Goal: Transaction & Acquisition: Purchase product/service

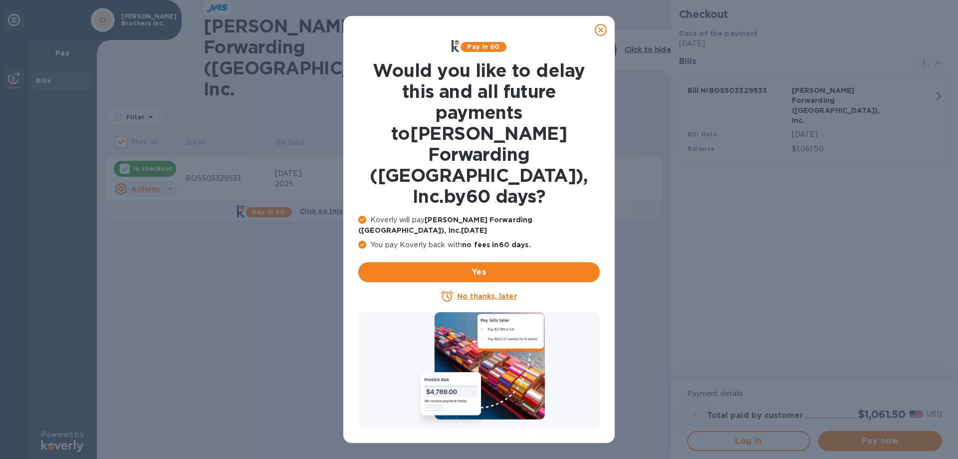
click at [486, 292] on u "No thanks, later" at bounding box center [486, 296] width 59 height 8
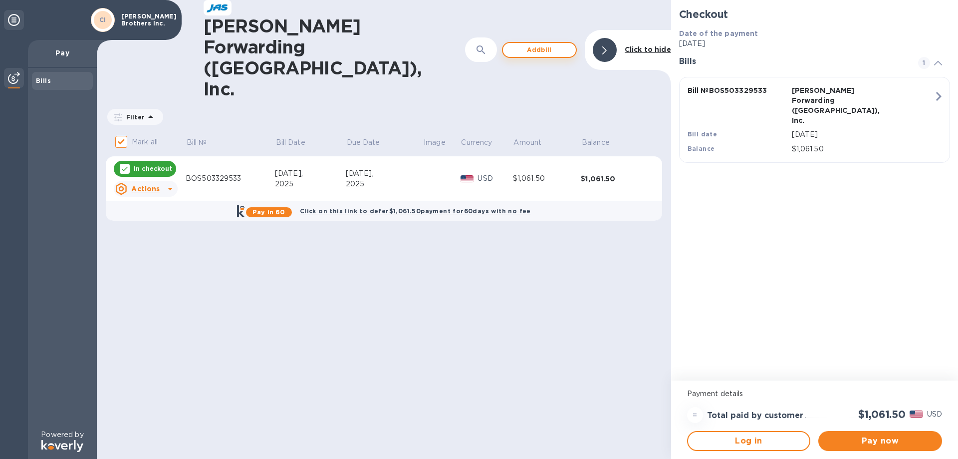
click at [558, 44] on span "Add bill" at bounding box center [539, 50] width 57 height 12
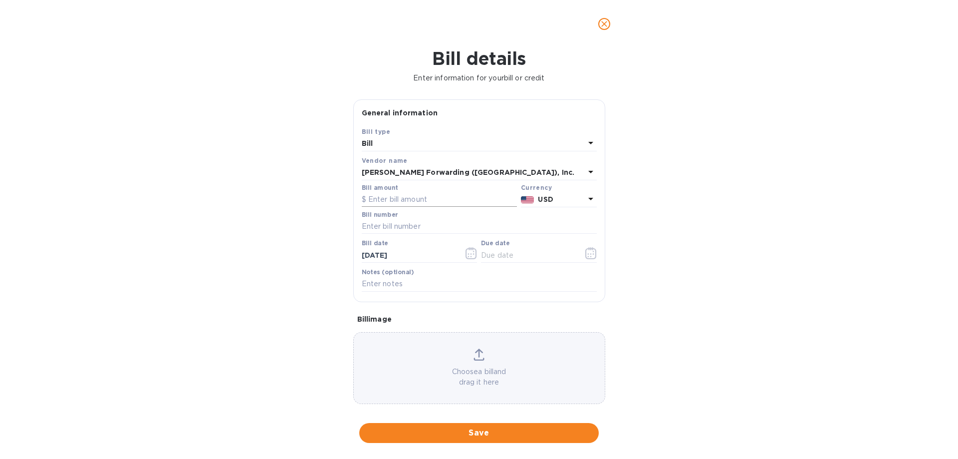
click at [399, 200] on input "text" at bounding box center [439, 199] width 155 height 15
type input "1,151.00"
type input "BOS503331852"
click at [466, 254] on icon "button" at bounding box center [471, 253] width 11 height 12
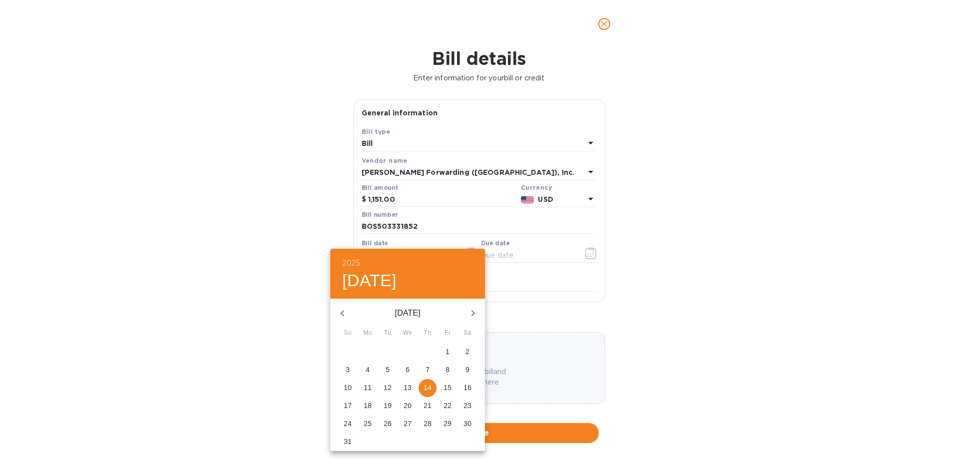
click at [343, 308] on icon "button" at bounding box center [342, 313] width 12 height 12
click at [388, 421] on p "29" at bounding box center [388, 423] width 8 height 10
type input "[DATE]"
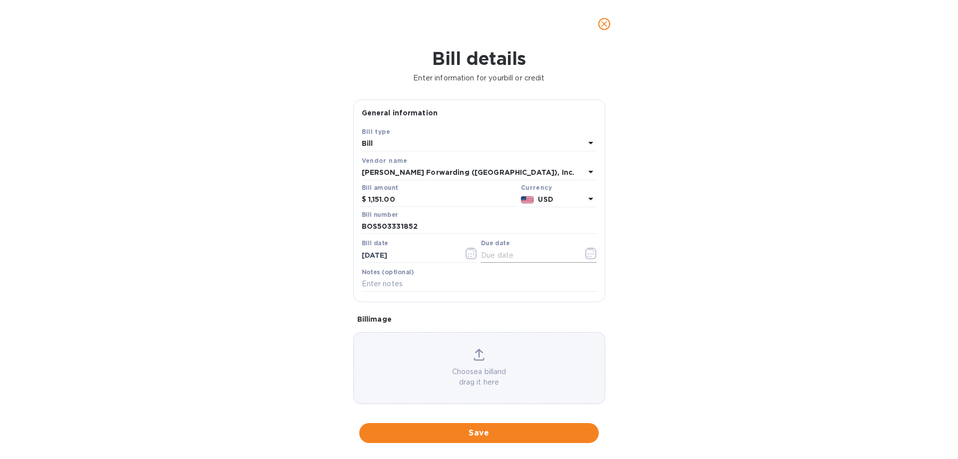
click at [588, 254] on icon "button" at bounding box center [590, 253] width 11 height 12
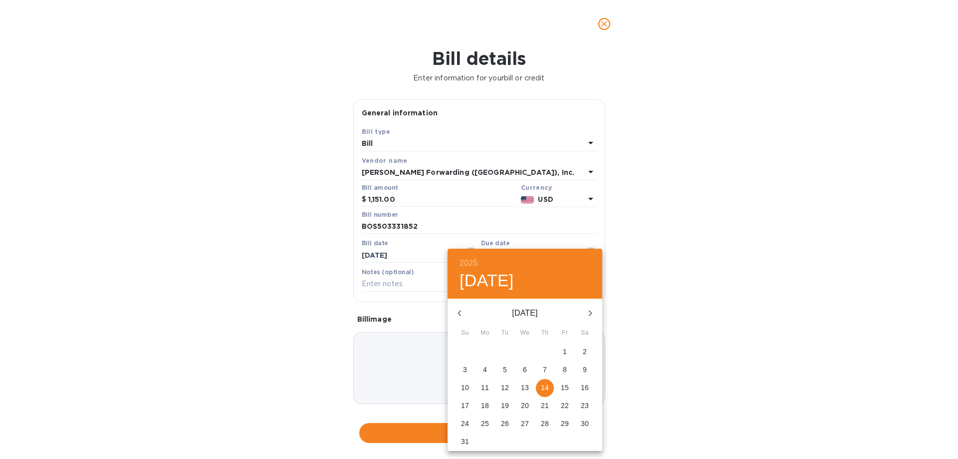
click at [549, 426] on span "28" at bounding box center [545, 423] width 18 height 10
type input "[DATE]"
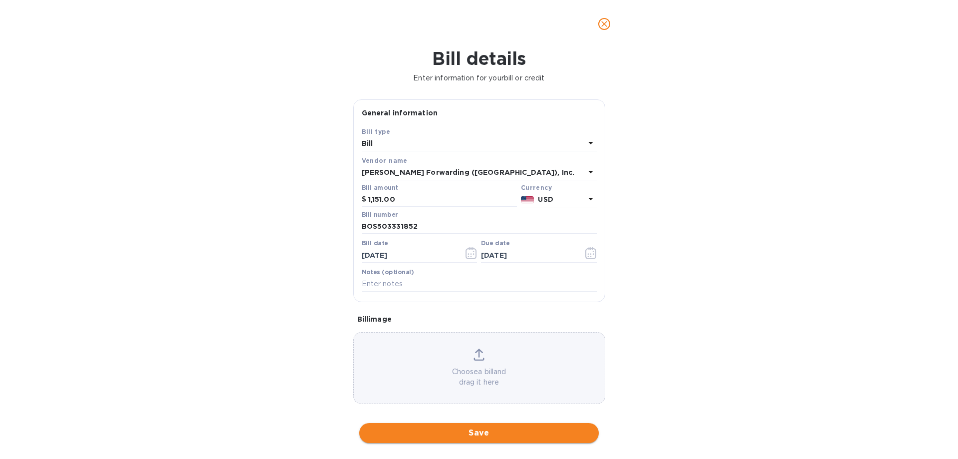
click at [493, 431] on span "Save" at bounding box center [479, 433] width 224 height 12
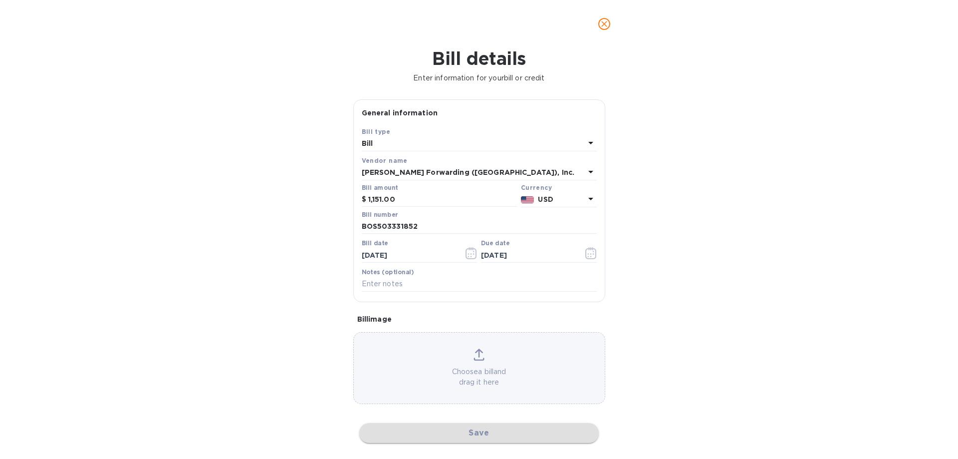
checkbox input "false"
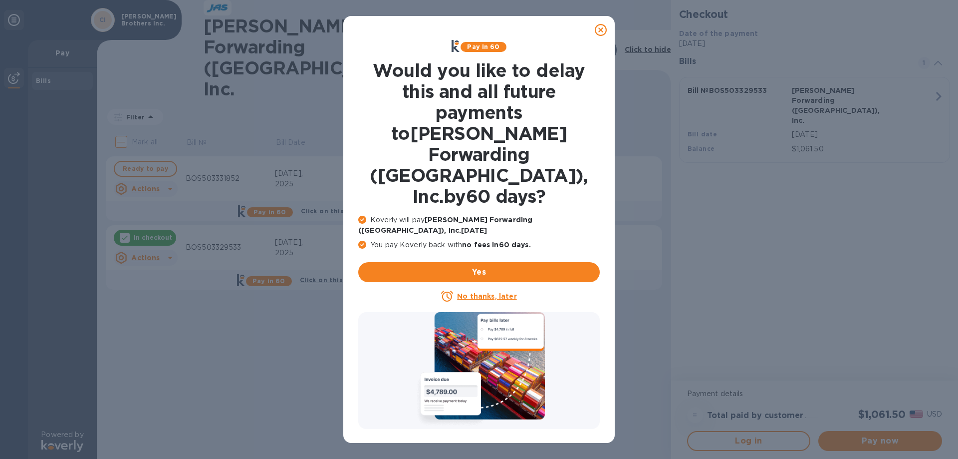
click at [480, 292] on u "No thanks, later" at bounding box center [486, 296] width 59 height 8
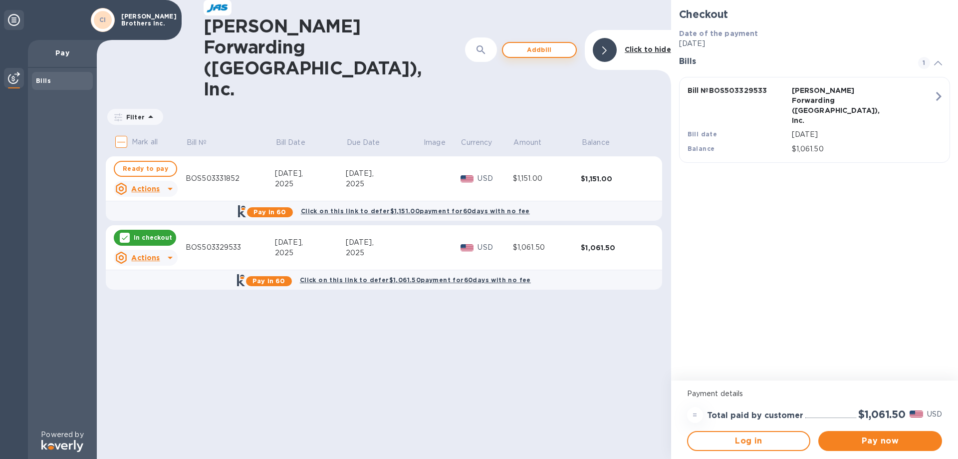
click at [513, 44] on span "Add bill" at bounding box center [539, 50] width 57 height 12
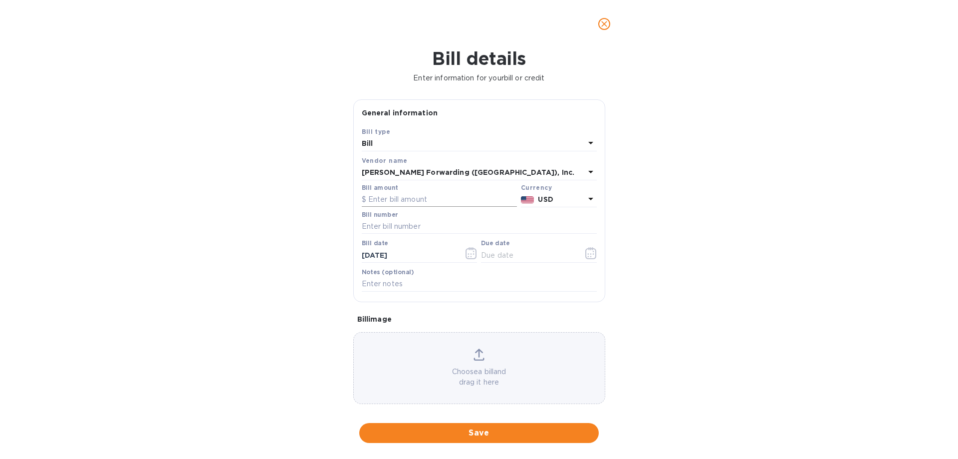
click at [392, 198] on input "text" at bounding box center [439, 199] width 155 height 15
type input "1,161.50"
click at [400, 228] on input "text" at bounding box center [479, 226] width 235 height 15
type input "BOS503336332"
click at [469, 250] on icon "button" at bounding box center [471, 253] width 11 height 12
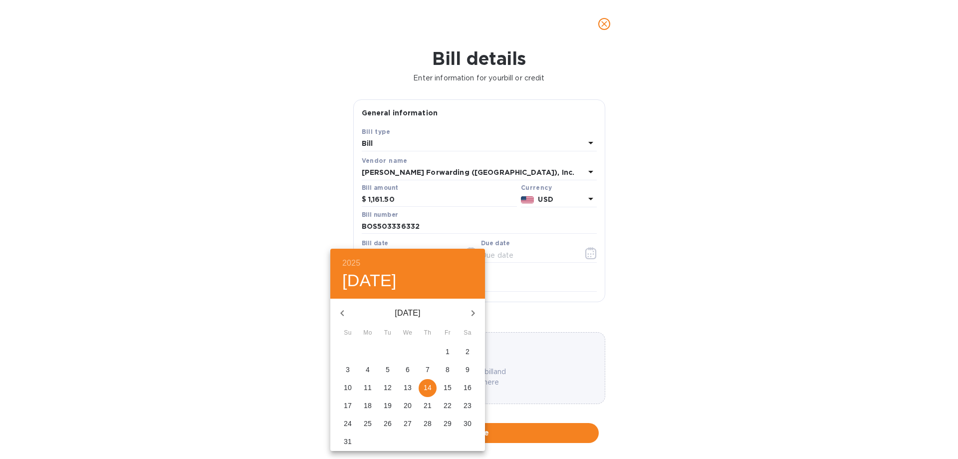
click at [444, 349] on span "1" at bounding box center [448, 351] width 18 height 10
type input "[DATE]"
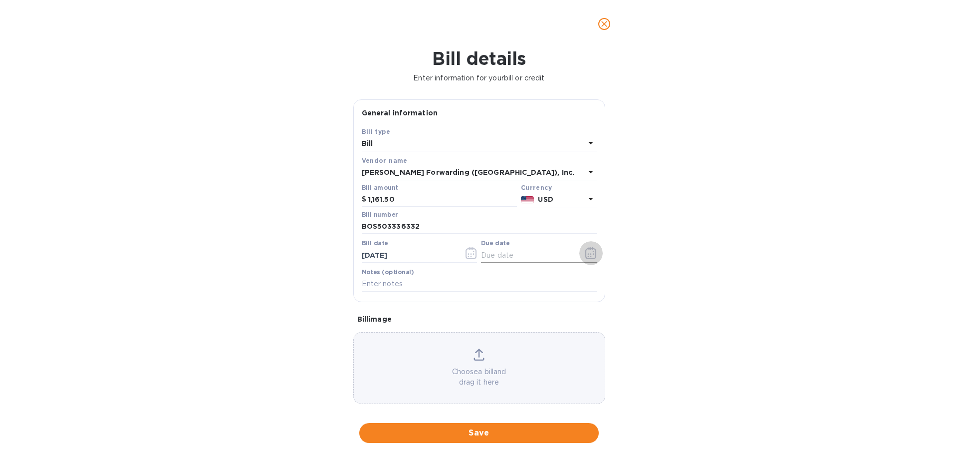
click at [592, 254] on icon "button" at bounding box center [590, 253] width 11 height 12
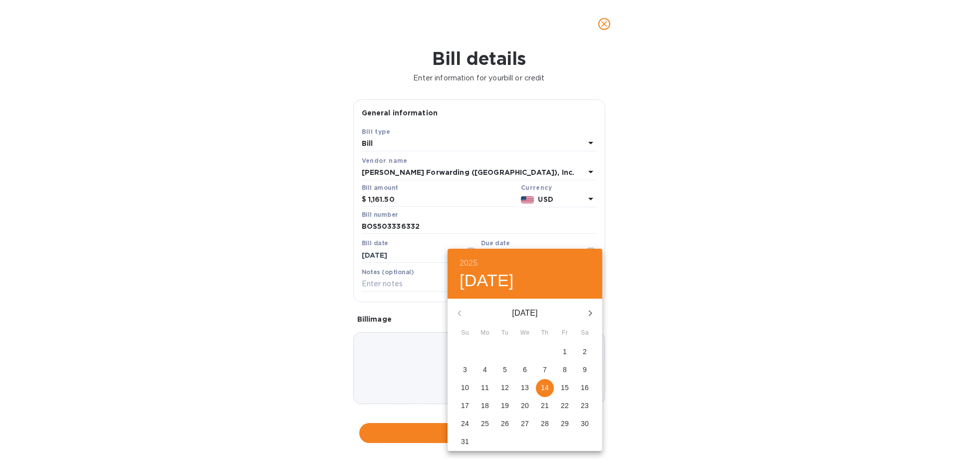
click at [463, 438] on p "31" at bounding box center [465, 441] width 8 height 10
type input "[DATE]"
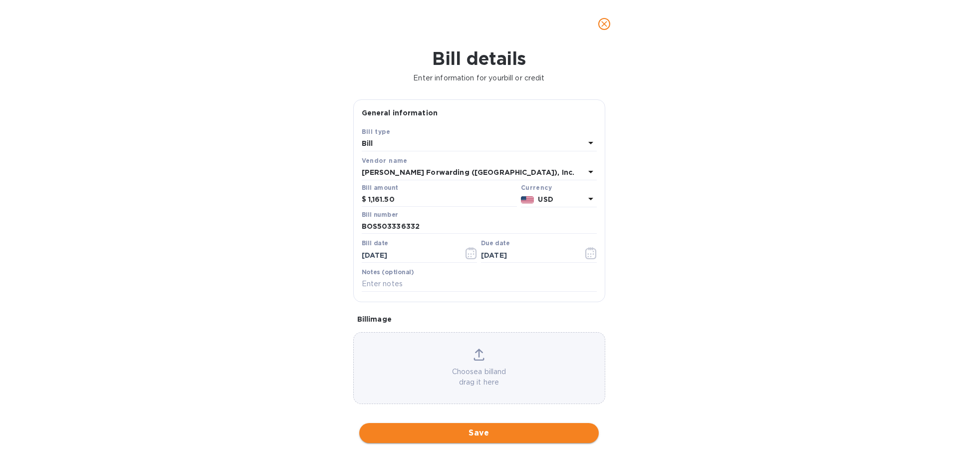
click at [428, 426] on button "Save" at bounding box center [479, 433] width 240 height 20
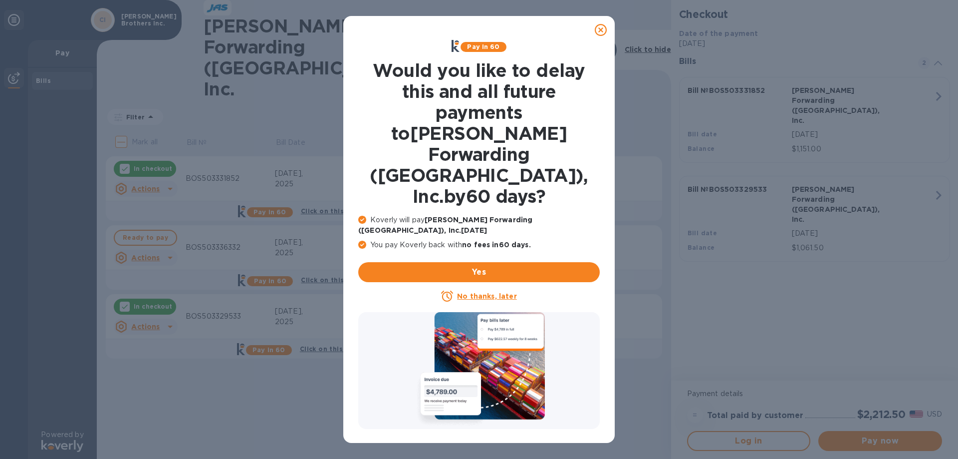
click at [479, 292] on u "No thanks, later" at bounding box center [486, 296] width 59 height 8
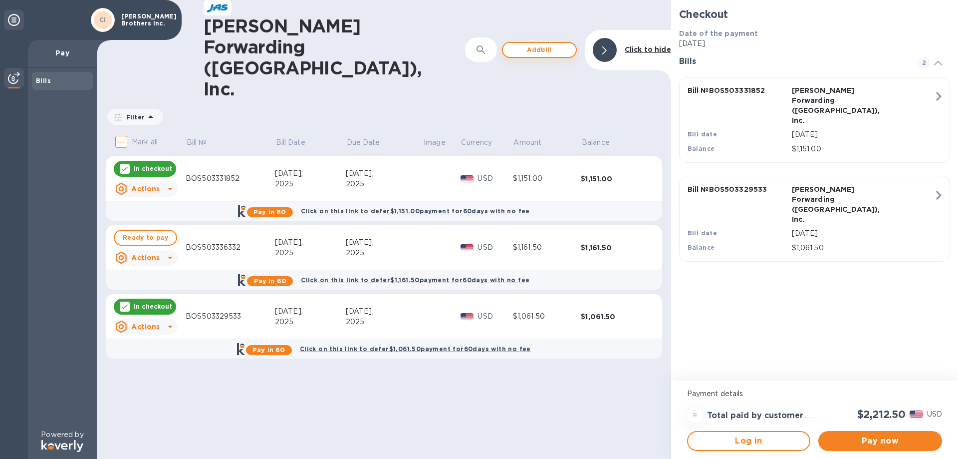
click at [542, 44] on span "Add bill" at bounding box center [539, 50] width 57 height 12
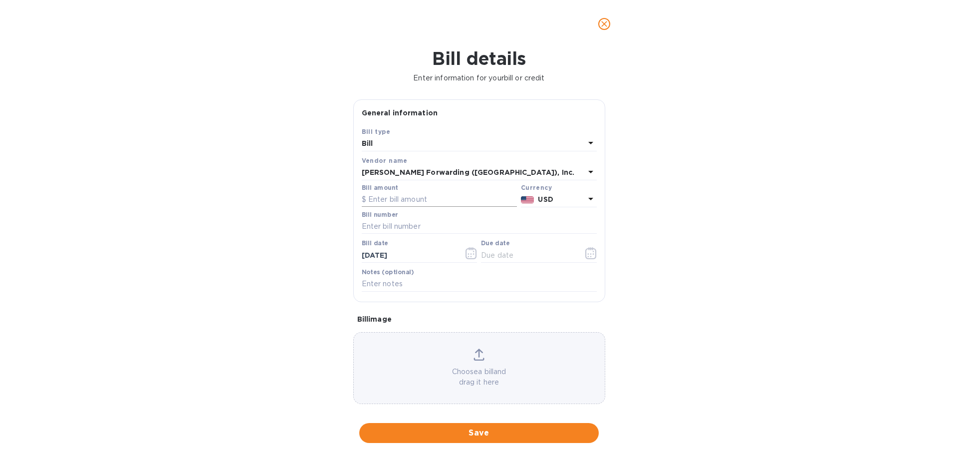
click at [399, 197] on input "text" at bounding box center [439, 199] width 155 height 15
type input "246.50"
type input "BOS503337836"
click at [468, 251] on icon "button" at bounding box center [471, 253] width 11 height 12
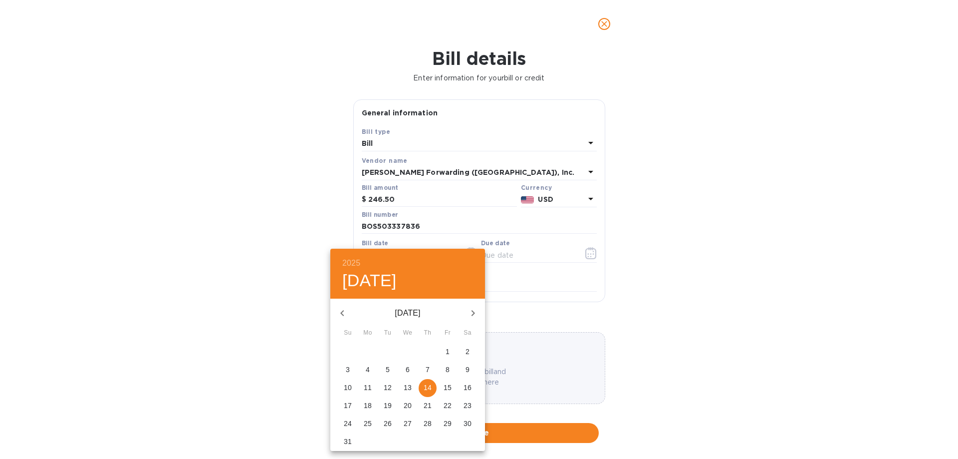
click at [372, 371] on span "4" at bounding box center [368, 369] width 18 height 10
type input "[DATE]"
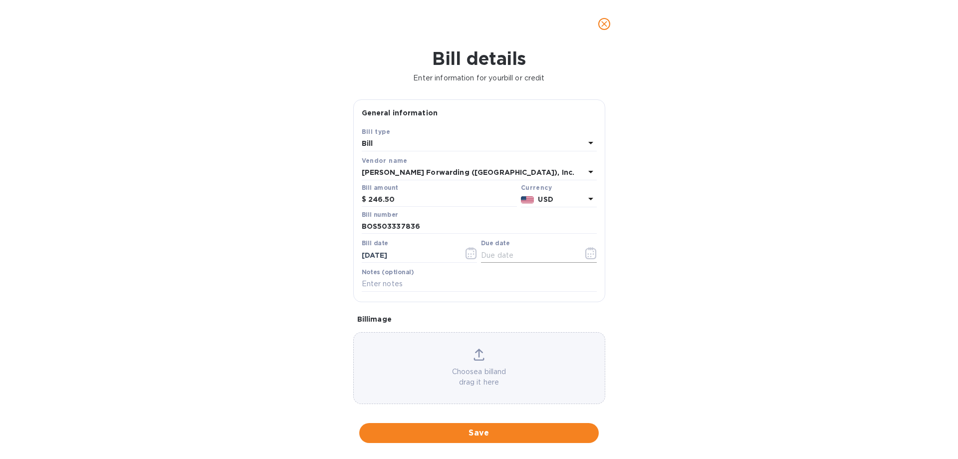
click at [586, 252] on icon "button" at bounding box center [590, 253] width 11 height 12
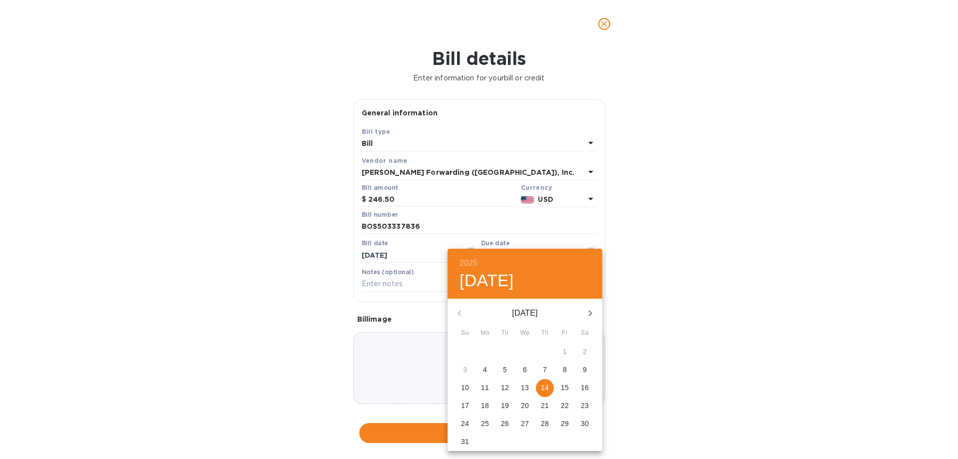
click at [593, 313] on icon "button" at bounding box center [590, 313] width 12 height 12
click at [529, 352] on span "3" at bounding box center [525, 351] width 18 height 10
type input "[DATE]"
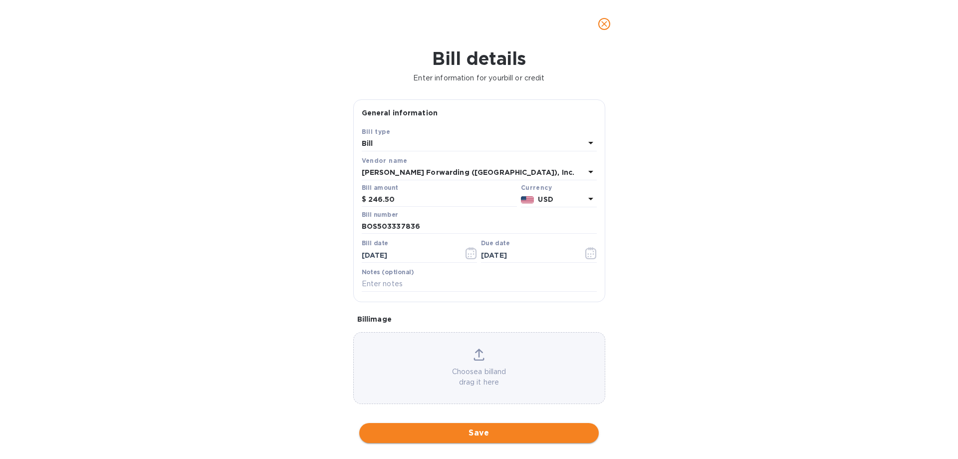
click at [427, 435] on span "Save" at bounding box center [479, 433] width 224 height 12
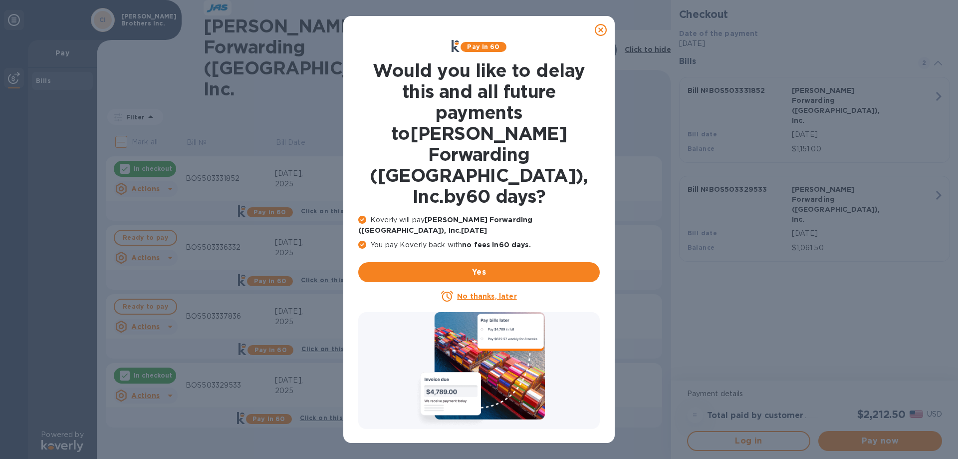
click at [458, 292] on u "No thanks, later" at bounding box center [486, 296] width 59 height 8
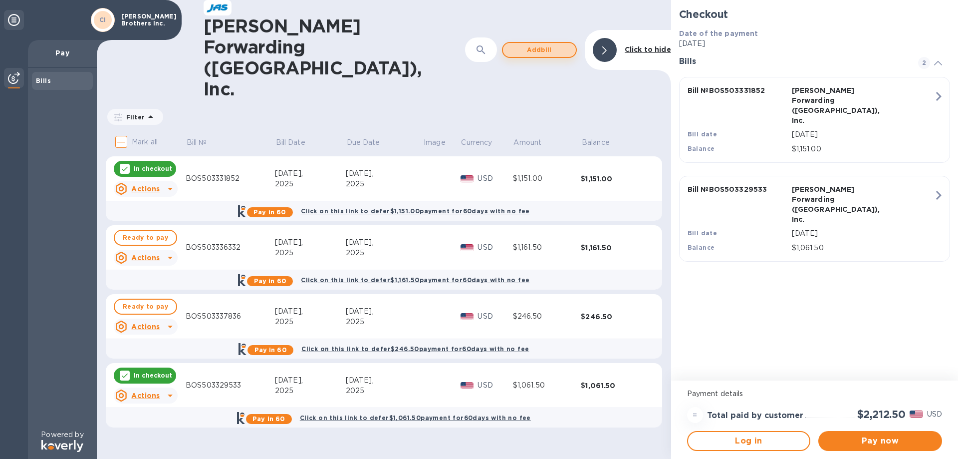
click at [531, 44] on span "Add bill" at bounding box center [539, 50] width 57 height 12
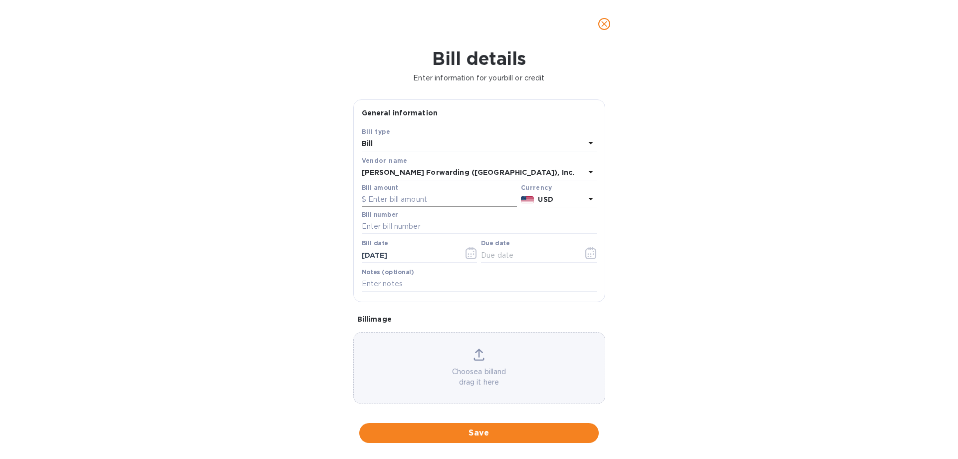
click at [403, 194] on input "text" at bounding box center [439, 199] width 155 height 15
type input "1,020.50"
click at [396, 224] on input "text" at bounding box center [479, 226] width 235 height 15
type input "BOS503338455"
click at [474, 257] on icon "button" at bounding box center [471, 253] width 11 height 12
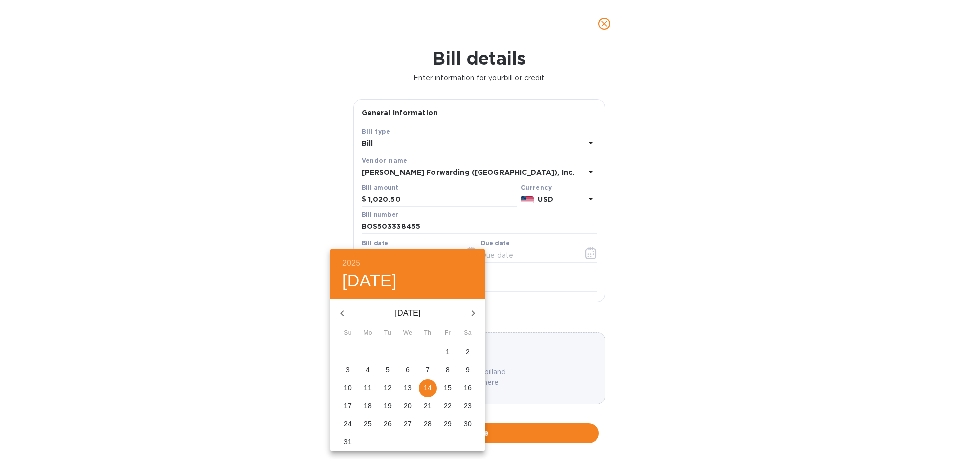
click at [371, 369] on span "4" at bounding box center [368, 369] width 18 height 10
type input "[DATE]"
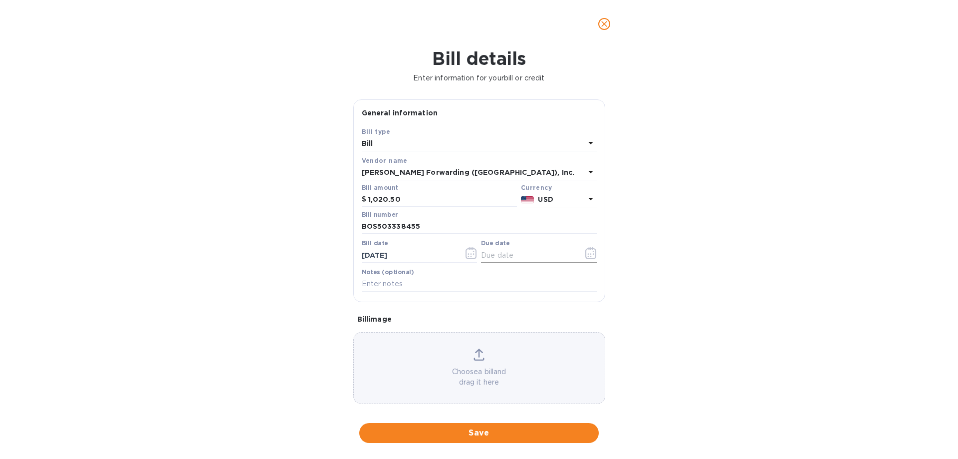
click at [585, 251] on icon "button" at bounding box center [590, 253] width 11 height 12
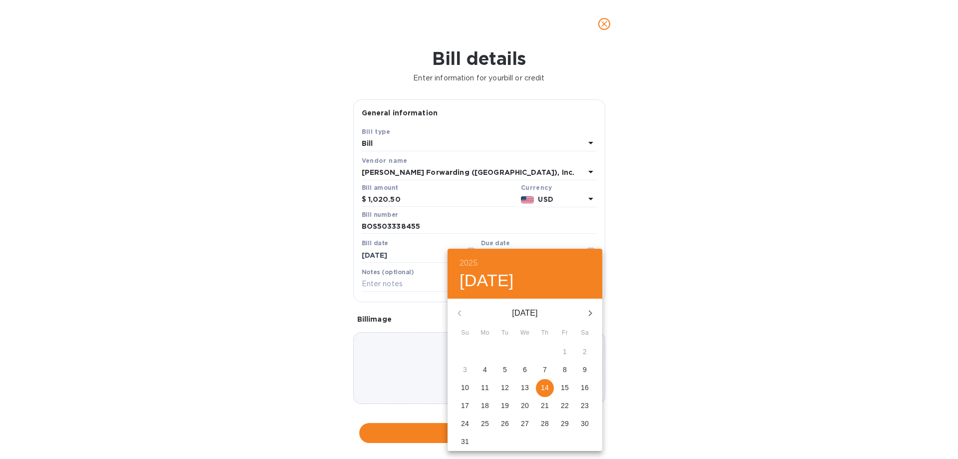
click at [594, 310] on icon "button" at bounding box center [590, 313] width 12 height 12
click at [522, 354] on span "3" at bounding box center [525, 351] width 18 height 10
type input "[DATE]"
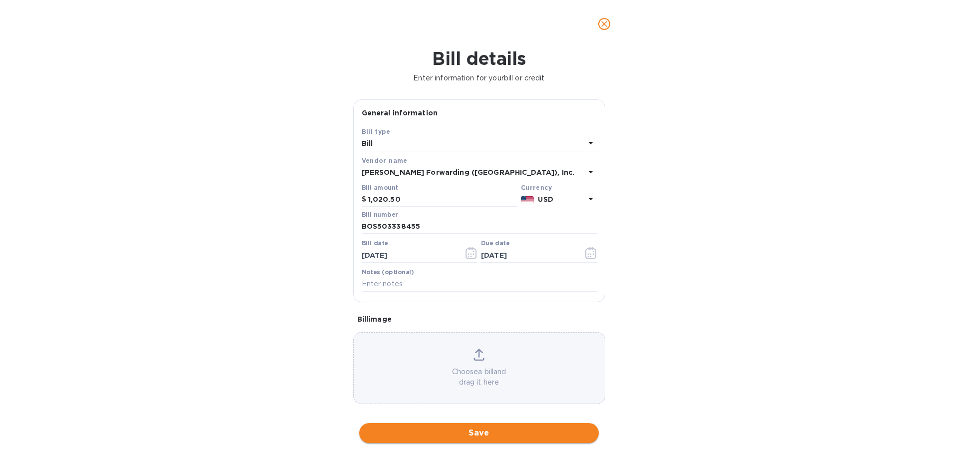
click at [484, 430] on span "Save" at bounding box center [479, 433] width 224 height 12
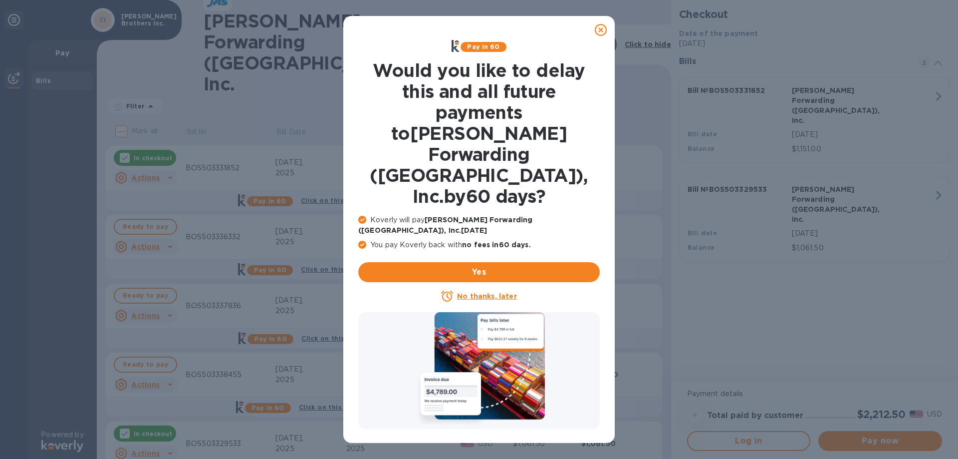
click at [495, 292] on u "No thanks, later" at bounding box center [486, 296] width 59 height 8
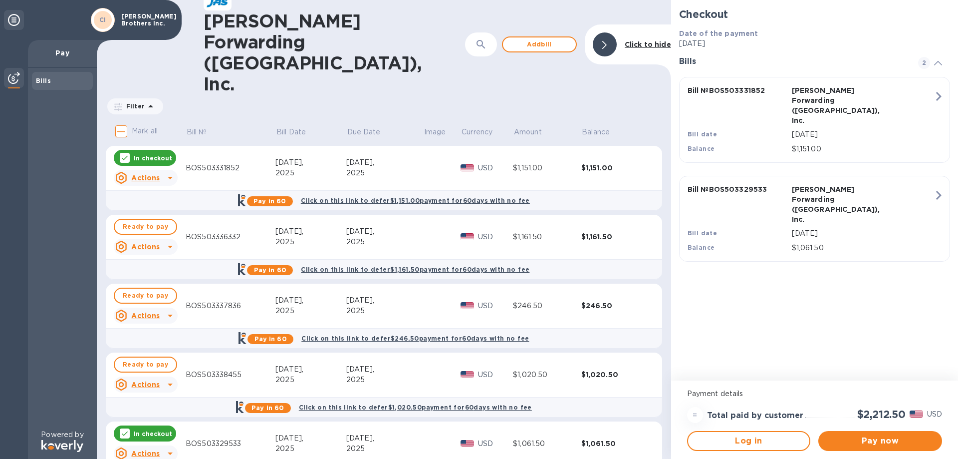
click at [122, 121] on input "Mark all" at bounding box center [121, 131] width 21 height 21
checkbox input "true"
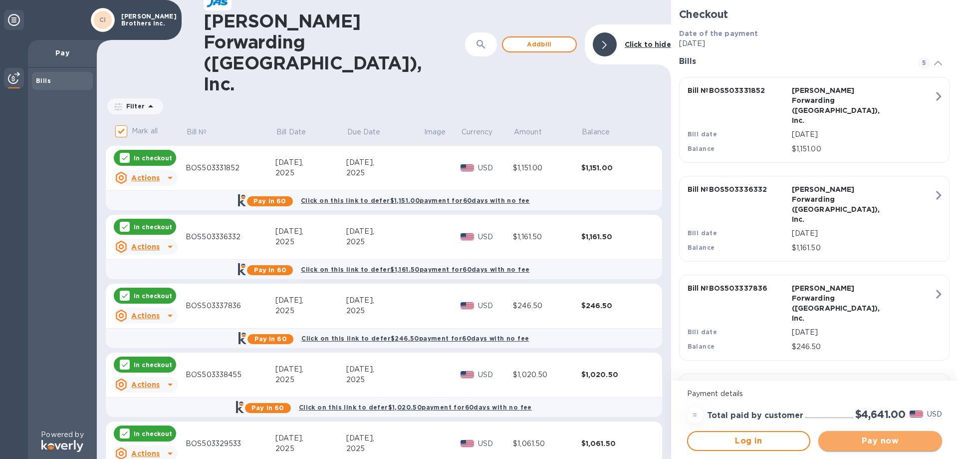
click at [886, 443] on span "Pay now" at bounding box center [880, 441] width 108 height 12
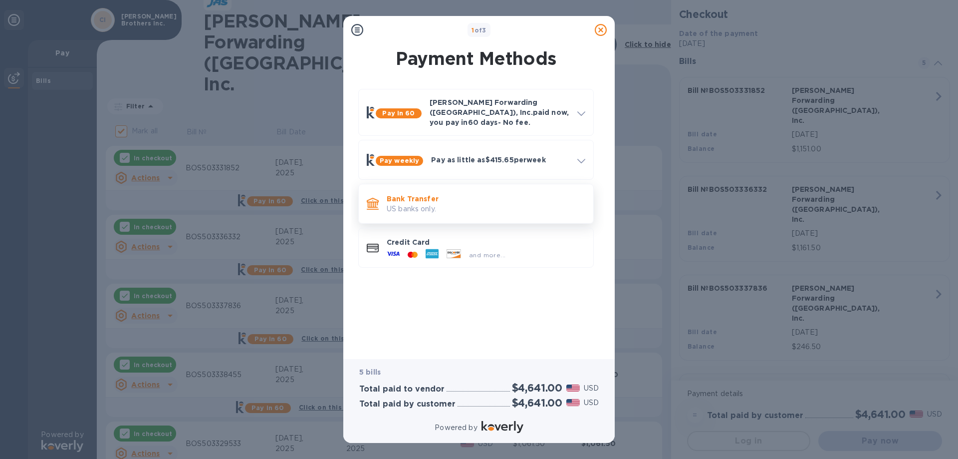
click at [414, 204] on p "US banks only." at bounding box center [486, 209] width 199 height 10
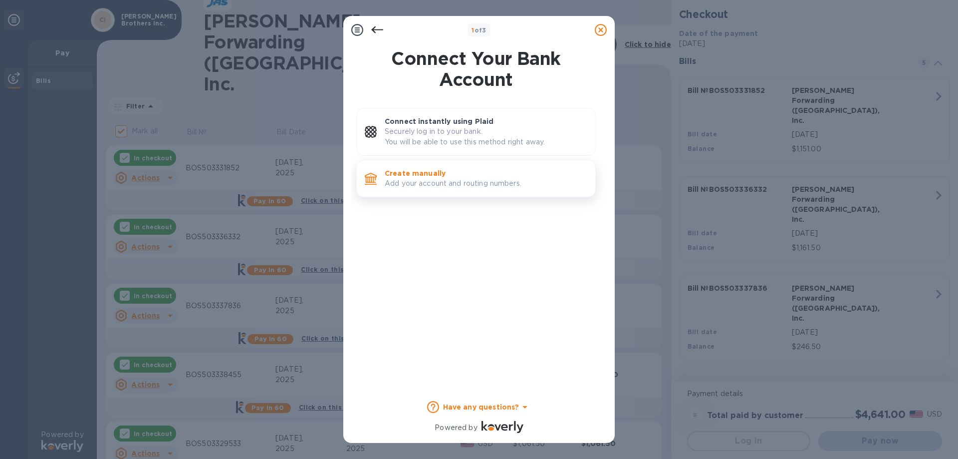
click at [421, 179] on p "Add your account and routing numbers." at bounding box center [486, 183] width 203 height 10
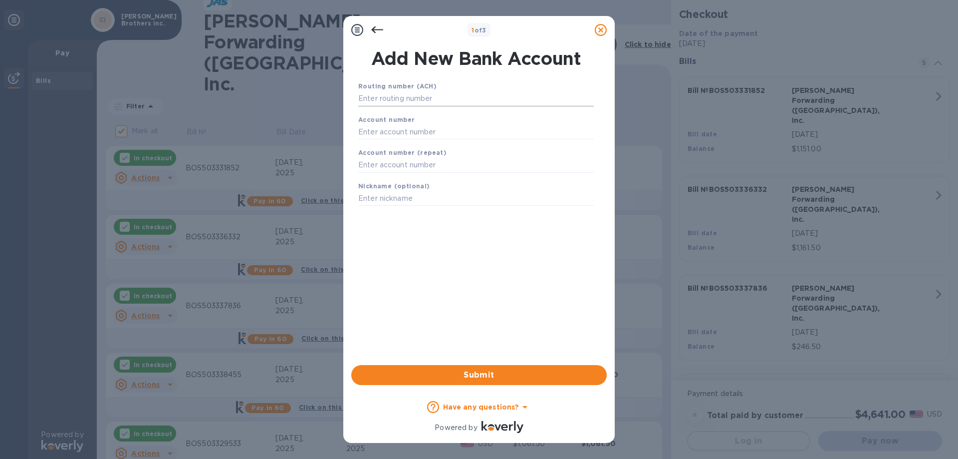
click at [437, 98] on input "text" at bounding box center [476, 98] width 236 height 15
type input "121000248"
click at [435, 144] on input "text" at bounding box center [476, 144] width 236 height 15
type input "4127705689"
click at [434, 176] on input "text" at bounding box center [476, 177] width 236 height 15
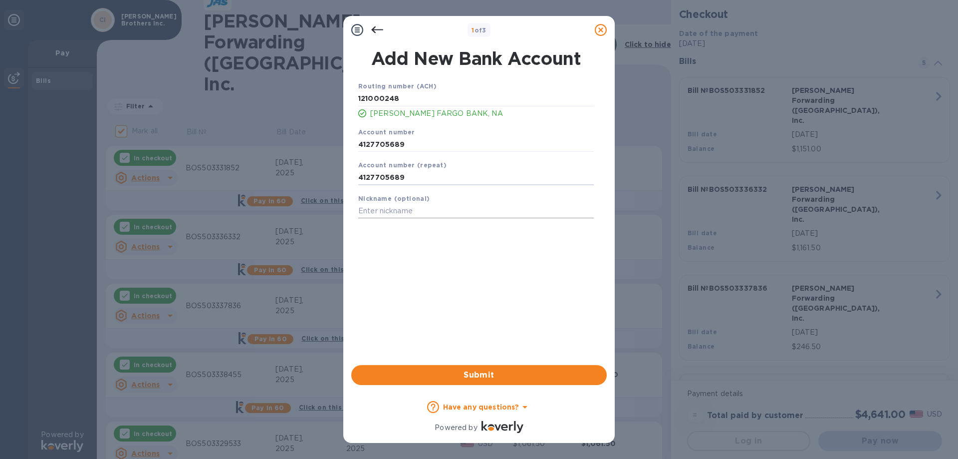
type input "4127705689"
click at [431, 209] on input "text" at bounding box center [476, 211] width 236 height 15
type input "WF DISB"
click at [455, 376] on span "Submit" at bounding box center [479, 375] width 240 height 12
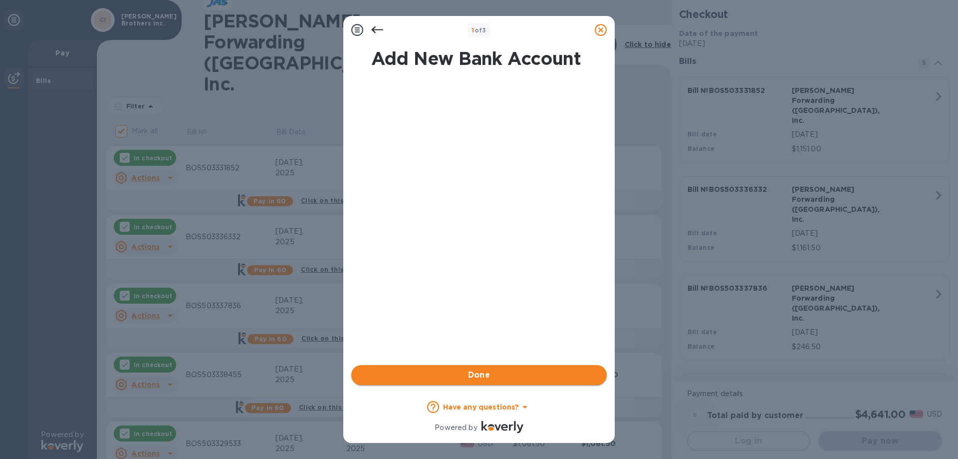
click at [481, 367] on button "Done" at bounding box center [479, 375] width 256 height 20
click at [494, 376] on span "Submit" at bounding box center [479, 375] width 240 height 12
